Goal: Task Accomplishment & Management: Manage account settings

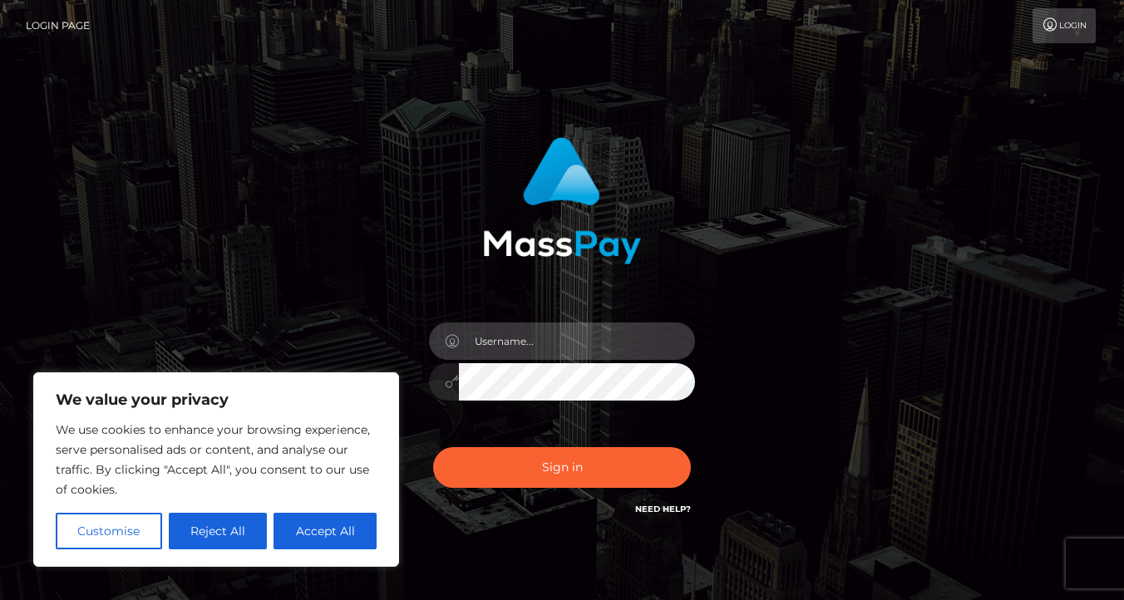
click at [515, 339] on input "text" at bounding box center [577, 341] width 236 height 37
click at [518, 341] on input "text" at bounding box center [577, 341] width 236 height 37
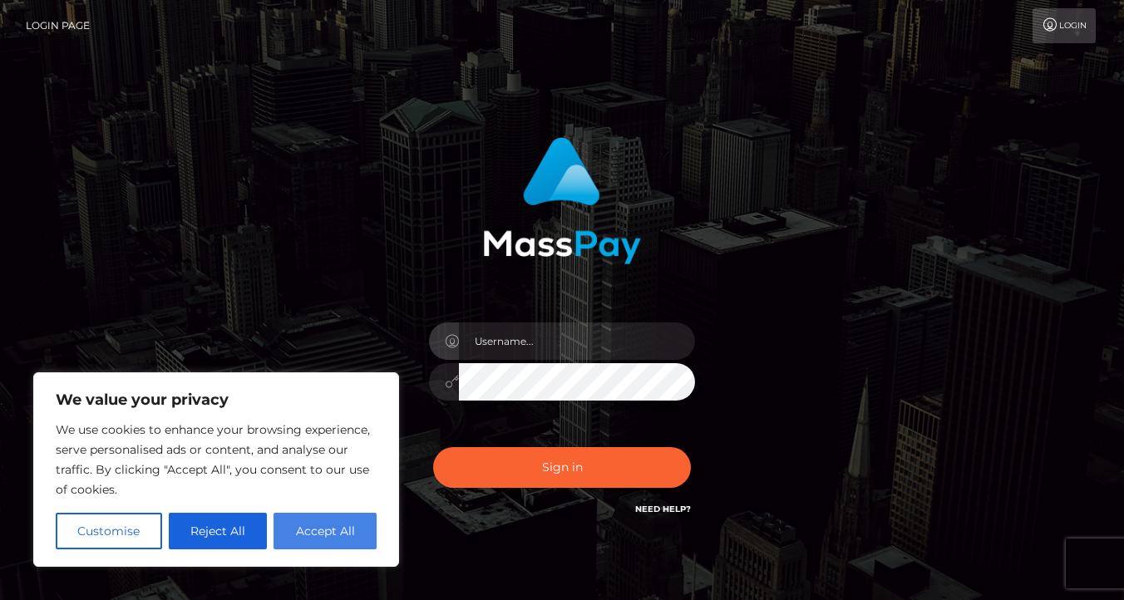
click at [324, 527] on button "Accept All" at bounding box center [324, 531] width 103 height 37
checkbox input "true"
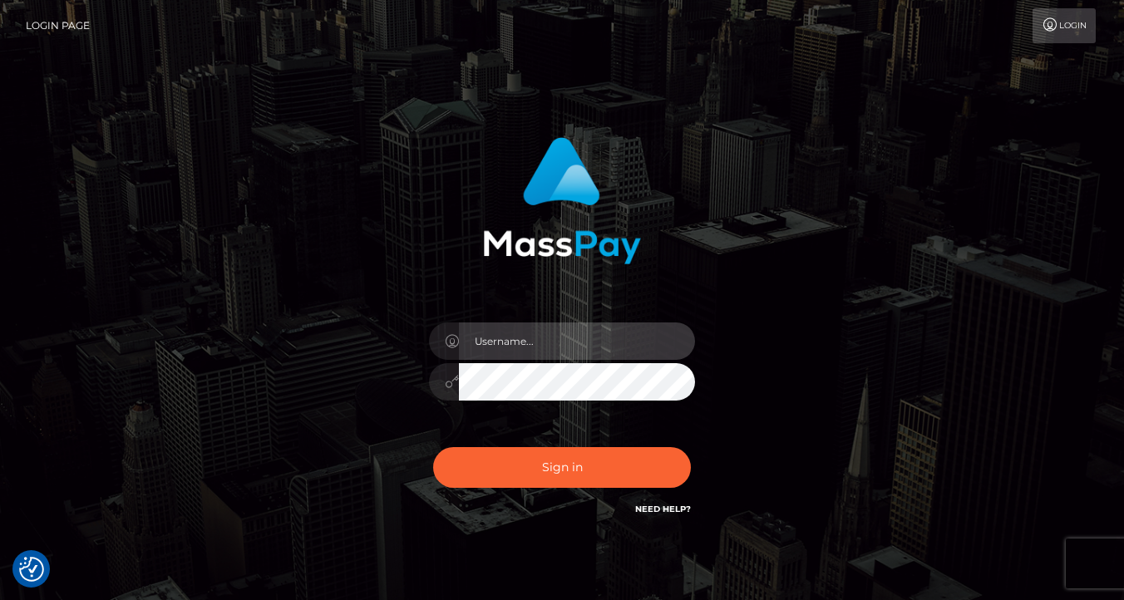
click at [513, 352] on input "text" at bounding box center [577, 341] width 236 height 37
type input "mistressmaria9898@gmail.com"
click at [433, 447] on button "Sign in" at bounding box center [562, 467] width 258 height 41
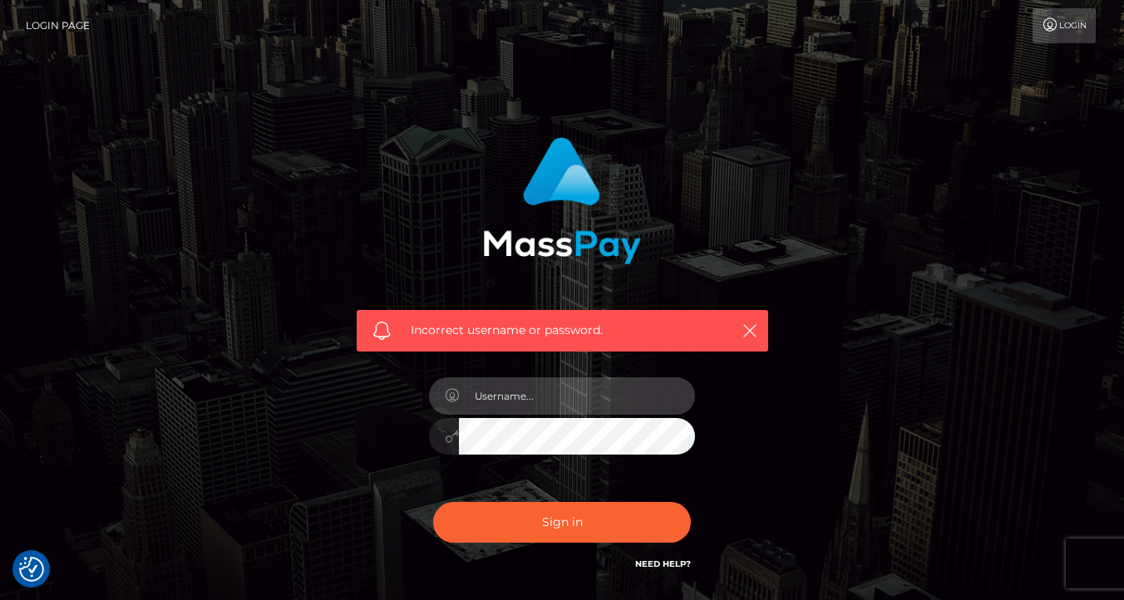
click at [547, 388] on input "text" at bounding box center [577, 395] width 236 height 37
type input "[EMAIL_ADDRESS][DOMAIN_NAME]"
click at [433, 502] on button "Sign in" at bounding box center [562, 522] width 258 height 41
click at [559, 395] on input "text" at bounding box center [577, 395] width 236 height 37
type input "[EMAIL_ADDRESS][DOMAIN_NAME]"
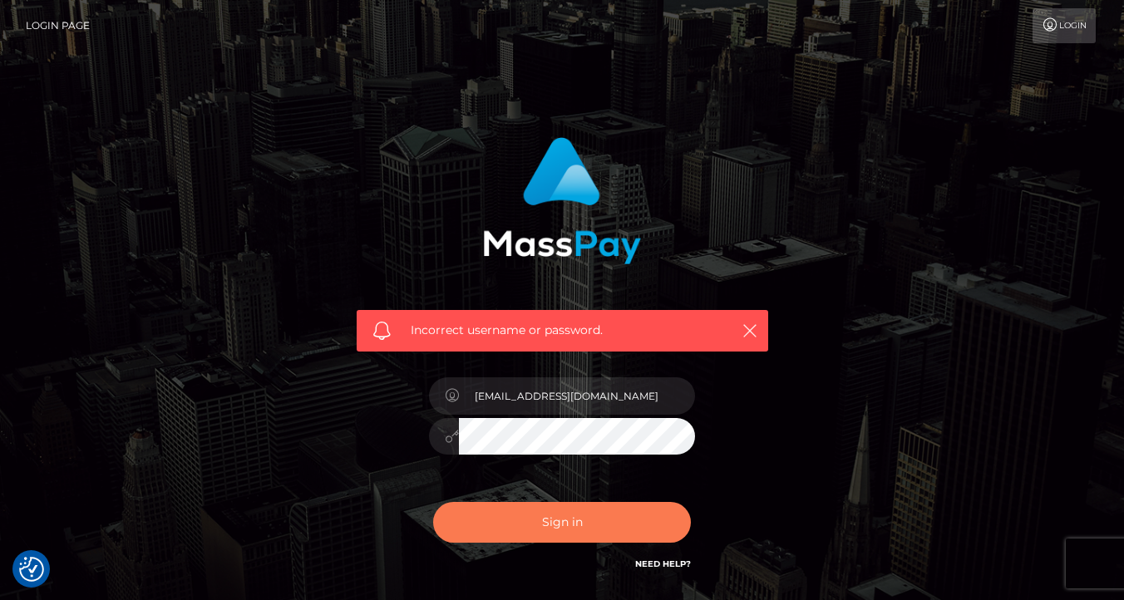
click at [547, 522] on button "Sign in" at bounding box center [562, 522] width 258 height 41
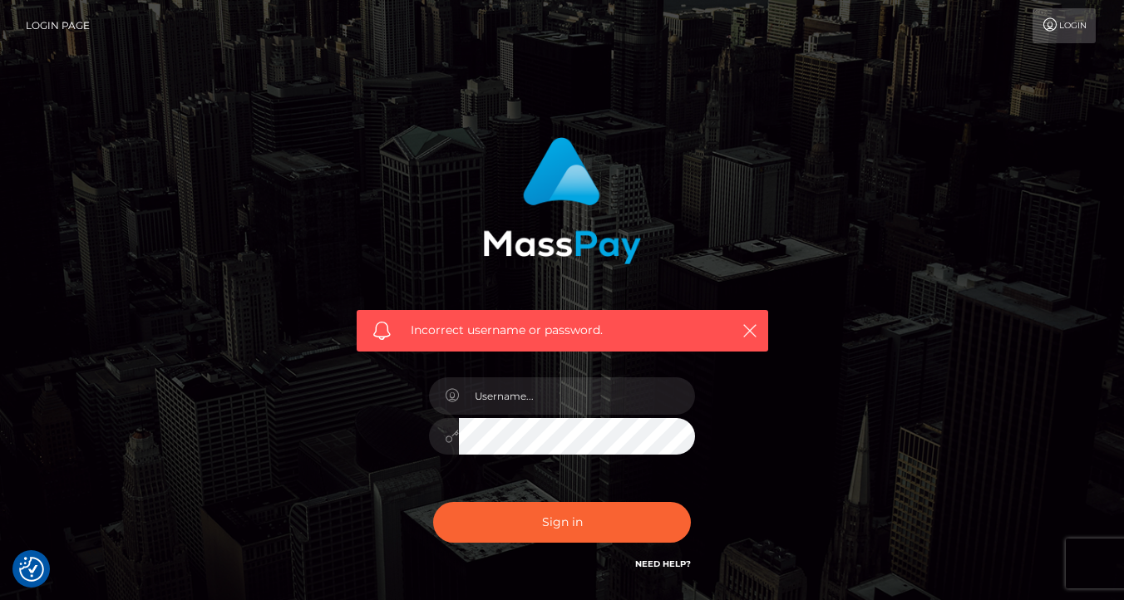
scroll to position [30, 0]
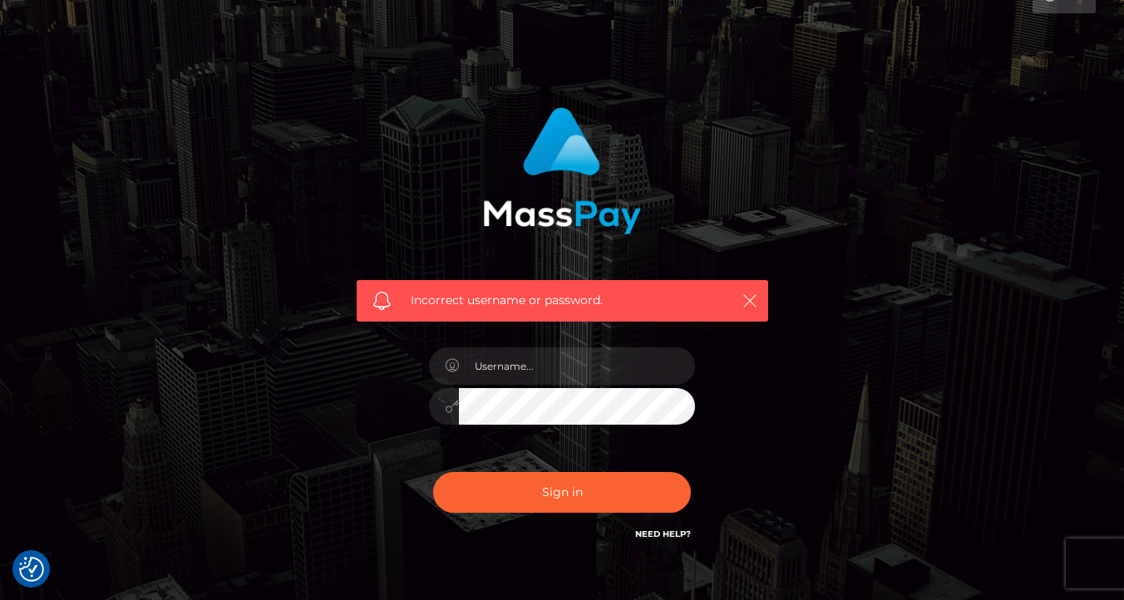
click at [748, 297] on icon "button" at bounding box center [749, 301] width 17 height 17
click at [750, 294] on icon "button" at bounding box center [749, 301] width 17 height 17
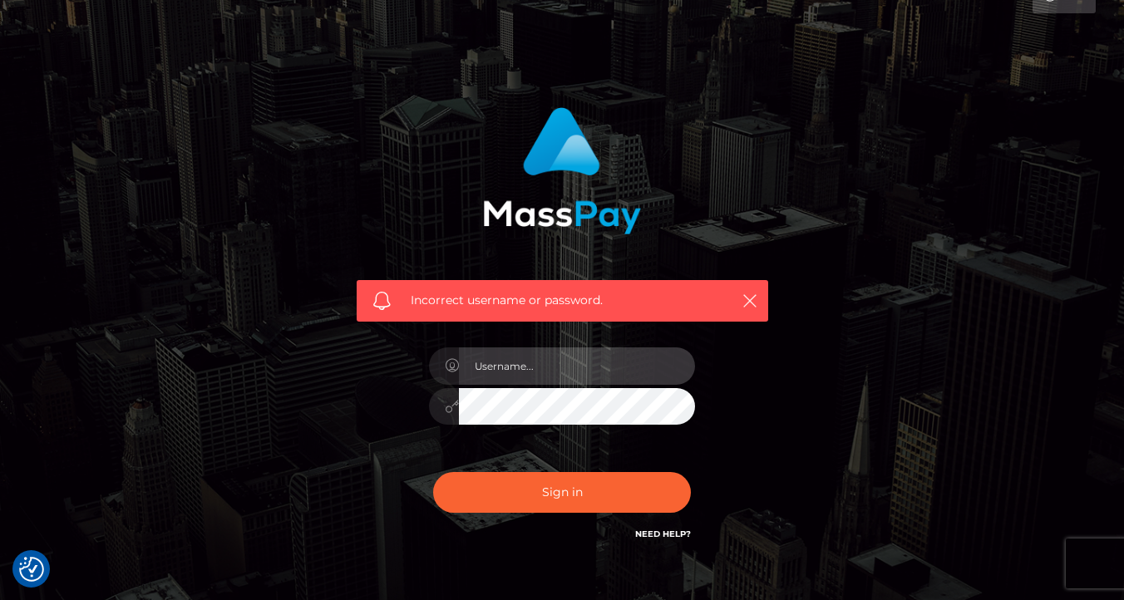
click at [528, 374] on input "text" at bounding box center [577, 365] width 236 height 37
type input "mistressmaria9898@gmail.com"
click at [433, 472] on button "Sign in" at bounding box center [562, 492] width 258 height 41
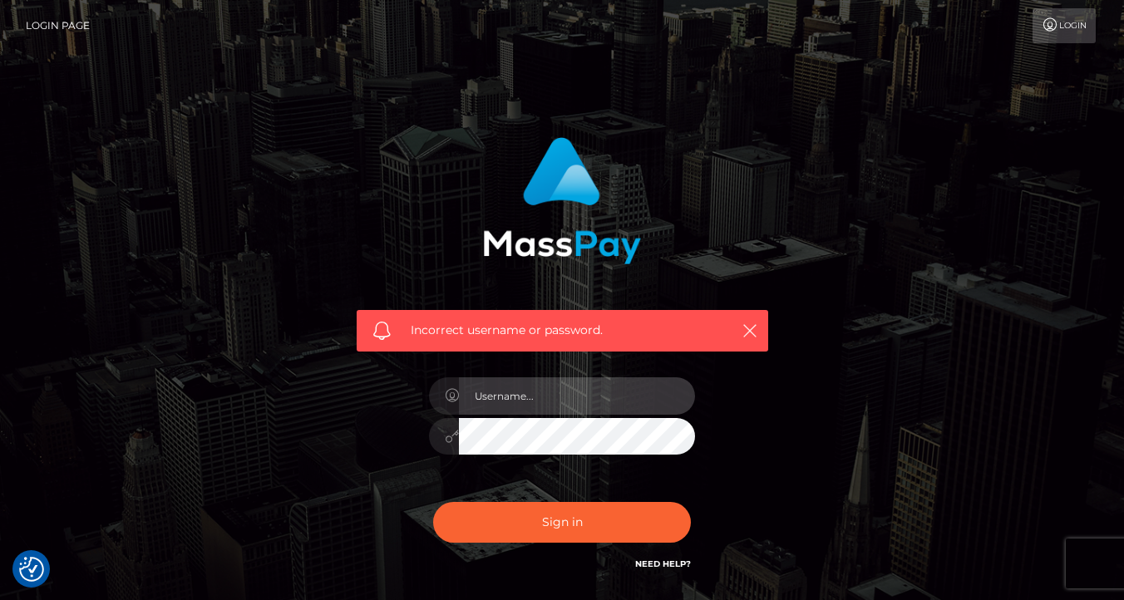
click at [526, 407] on input "text" at bounding box center [577, 395] width 236 height 37
type input "mistressmaria9898@gmail.com"
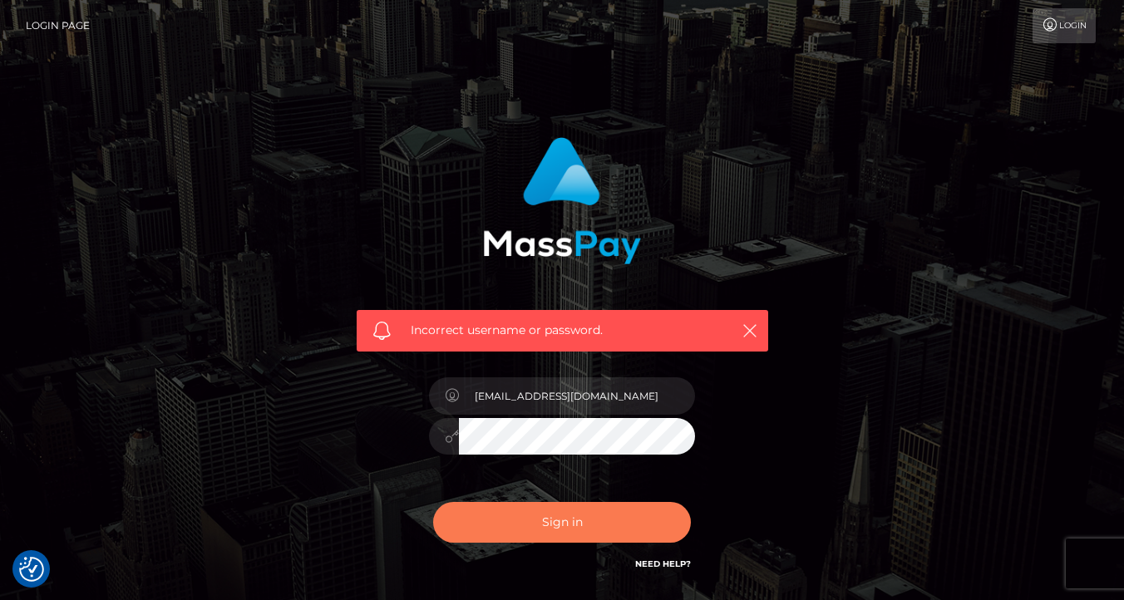
click at [561, 520] on button "Sign in" at bounding box center [562, 522] width 258 height 41
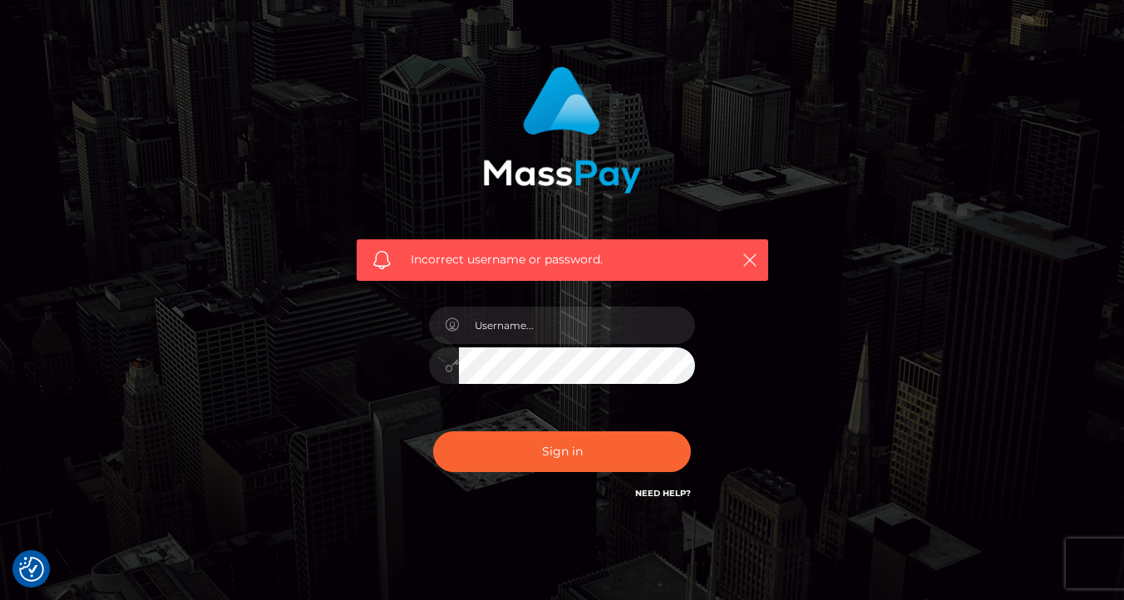
scroll to position [127, 0]
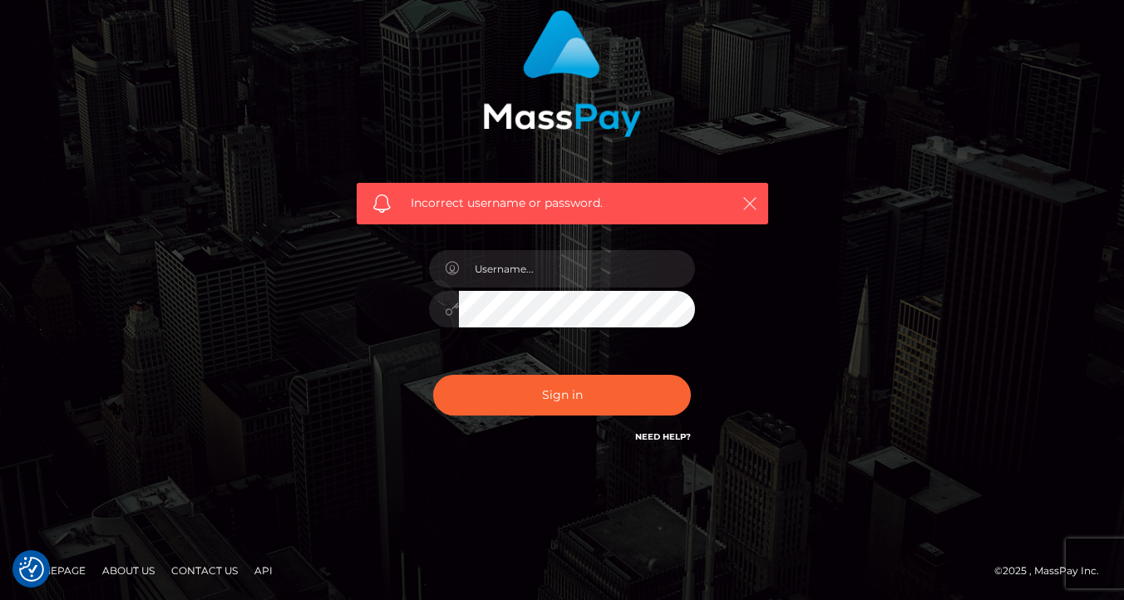
click at [753, 204] on icon "button" at bounding box center [749, 203] width 17 height 17
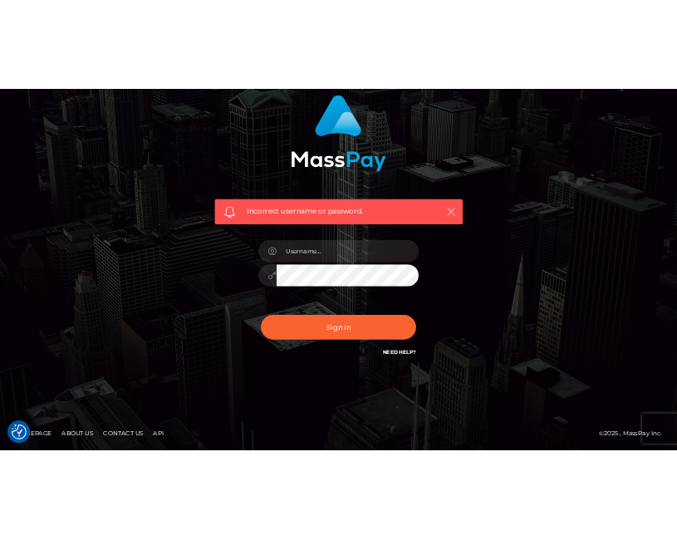
scroll to position [126, 0]
